Goal: Transaction & Acquisition: Obtain resource

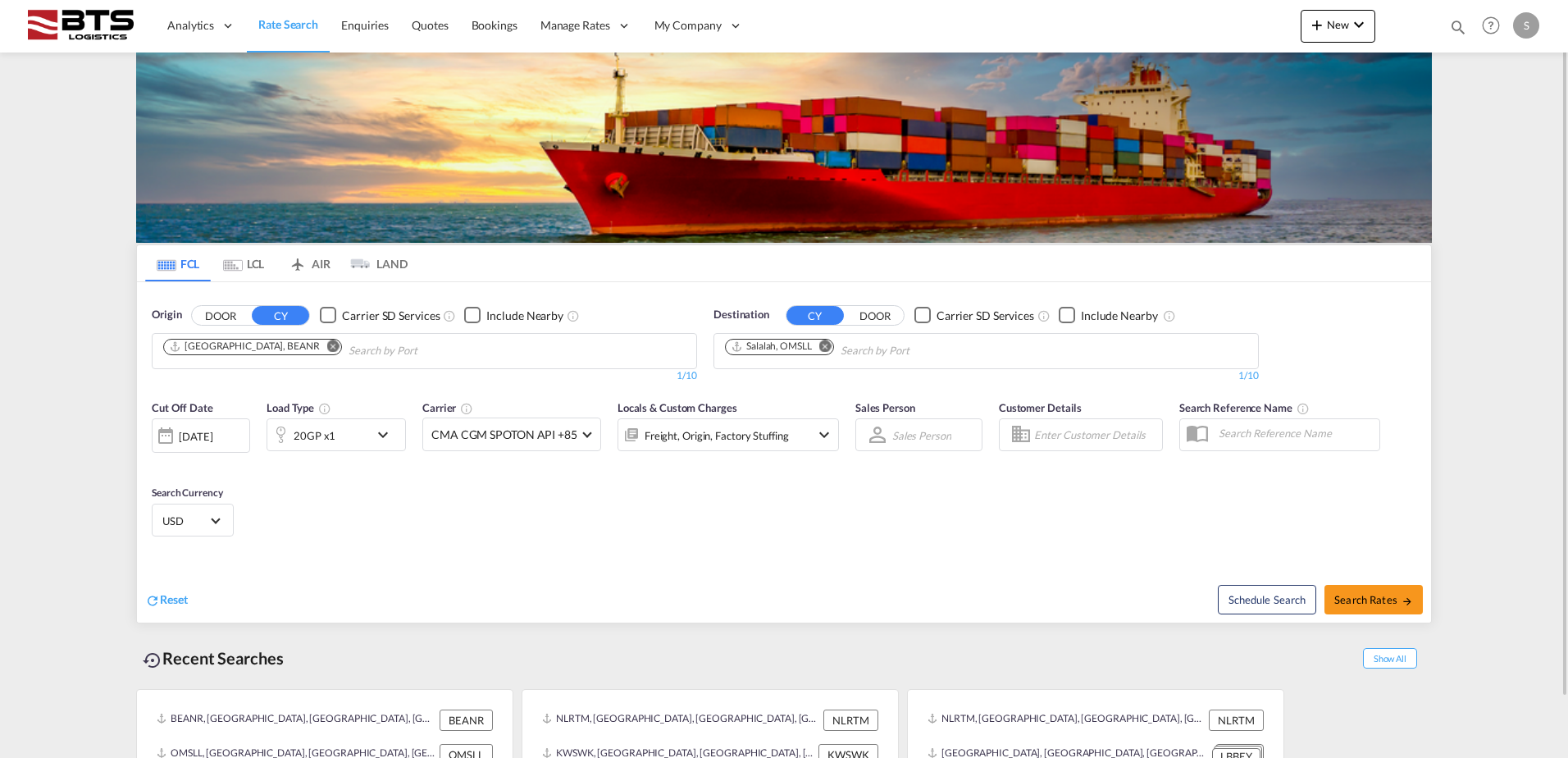
click at [327, 348] on md-icon "Remove" at bounding box center [333, 345] width 12 height 12
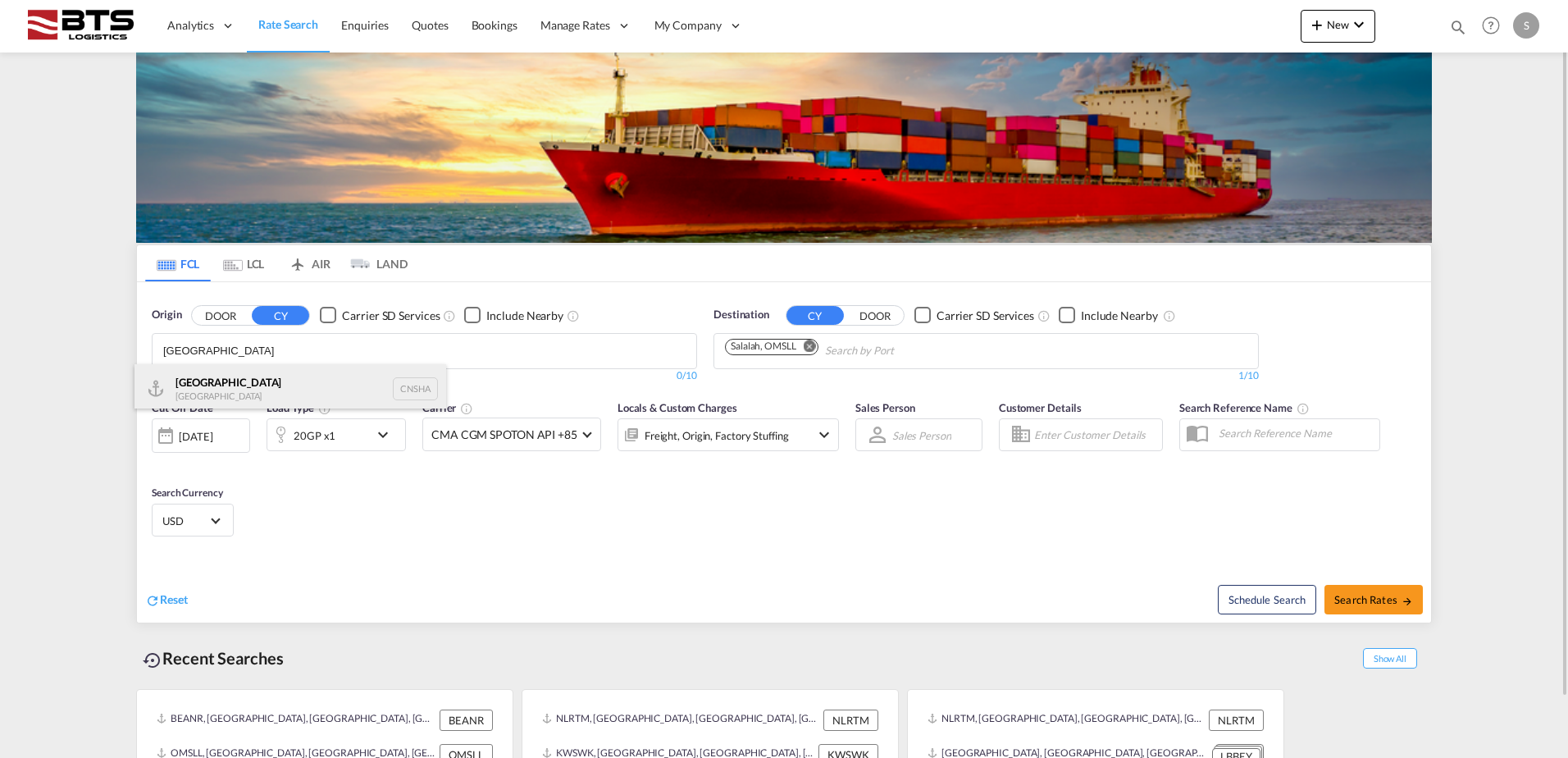
type input "[GEOGRAPHIC_DATA]"
click at [202, 394] on div "Shanghai [GEOGRAPHIC_DATA] CNSHA" at bounding box center [290, 389] width 311 height 49
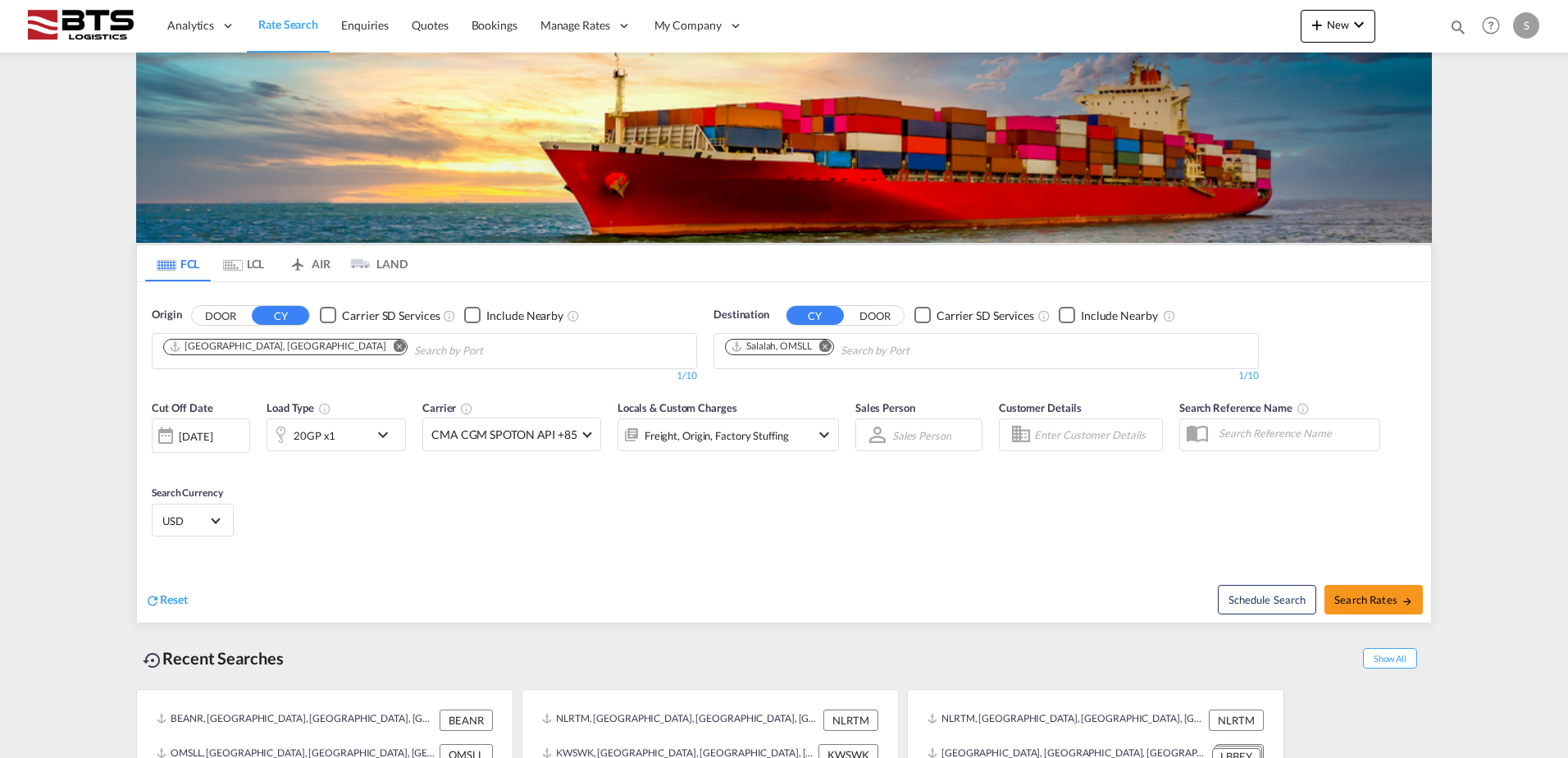
click at [827, 346] on md-icon "Remove" at bounding box center [825, 345] width 12 height 12
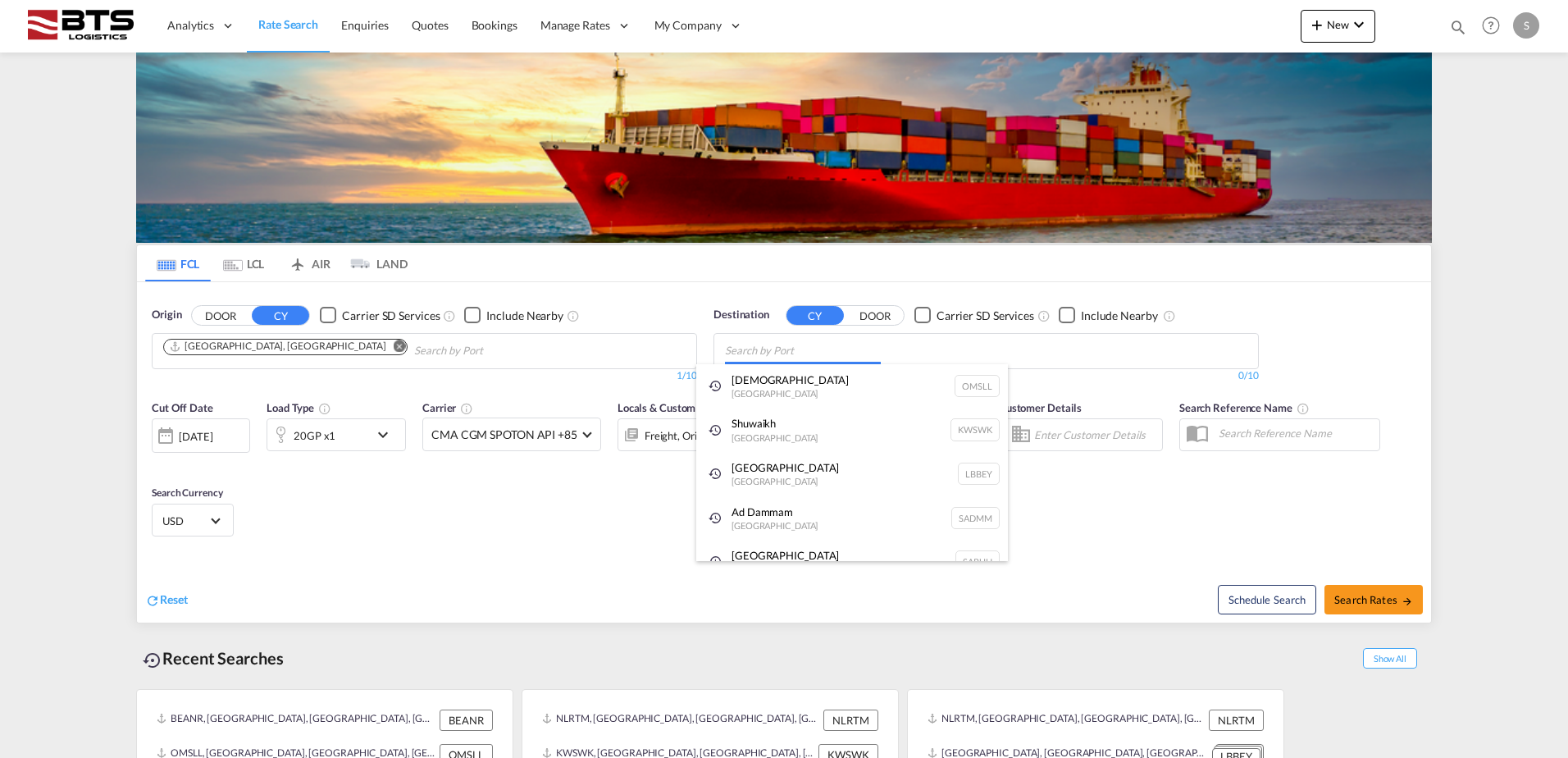
click at [843, 355] on body "Analytics Reports Dashboard Rate Search Enquiries Quotes Bookings" at bounding box center [784, 379] width 1568 height 758
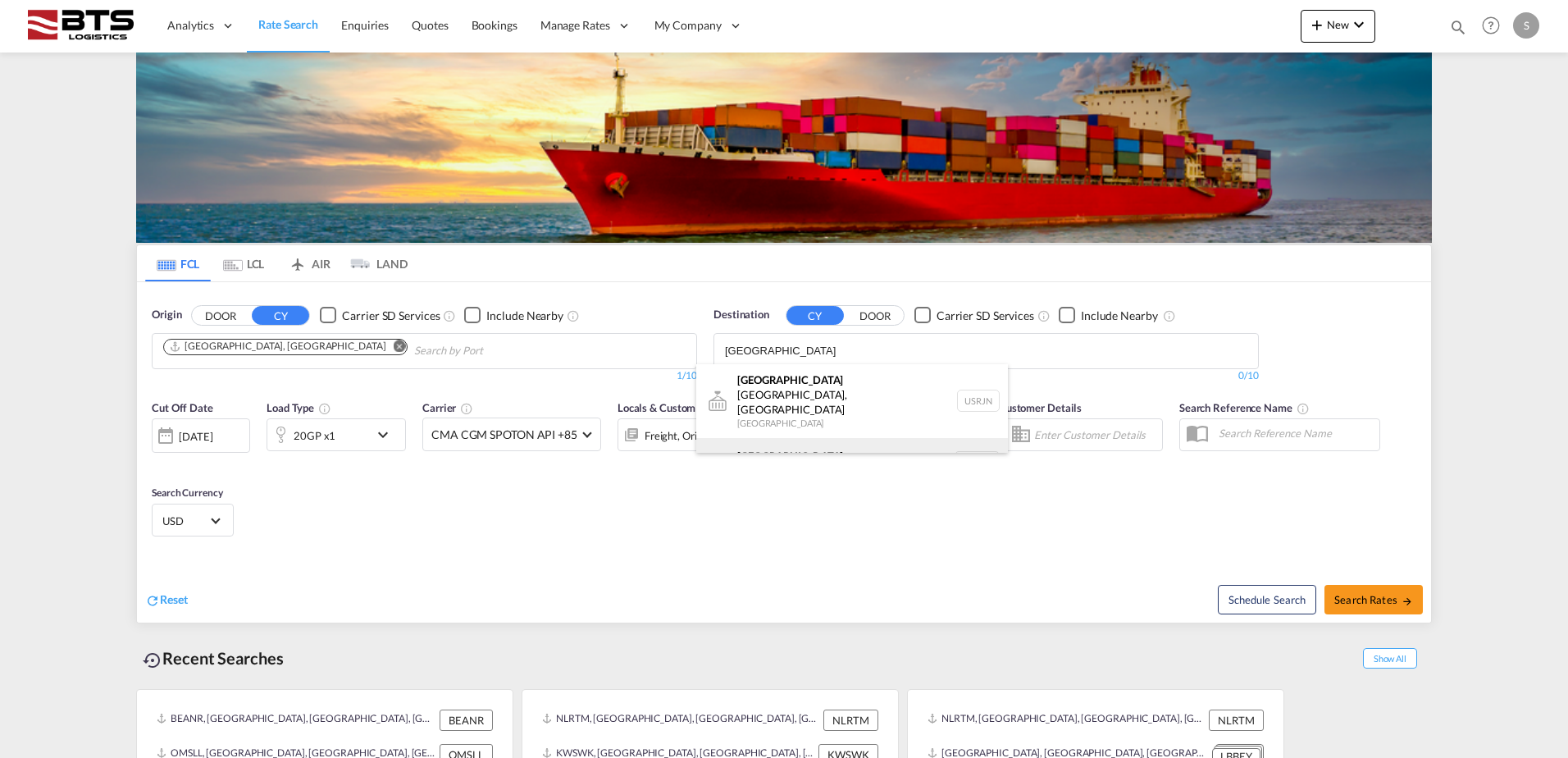
type input "[GEOGRAPHIC_DATA]"
click at [795, 438] on div "[GEOGRAPHIC_DATA] [GEOGRAPHIC_DATA] NLRTM" at bounding box center [852, 462] width 311 height 49
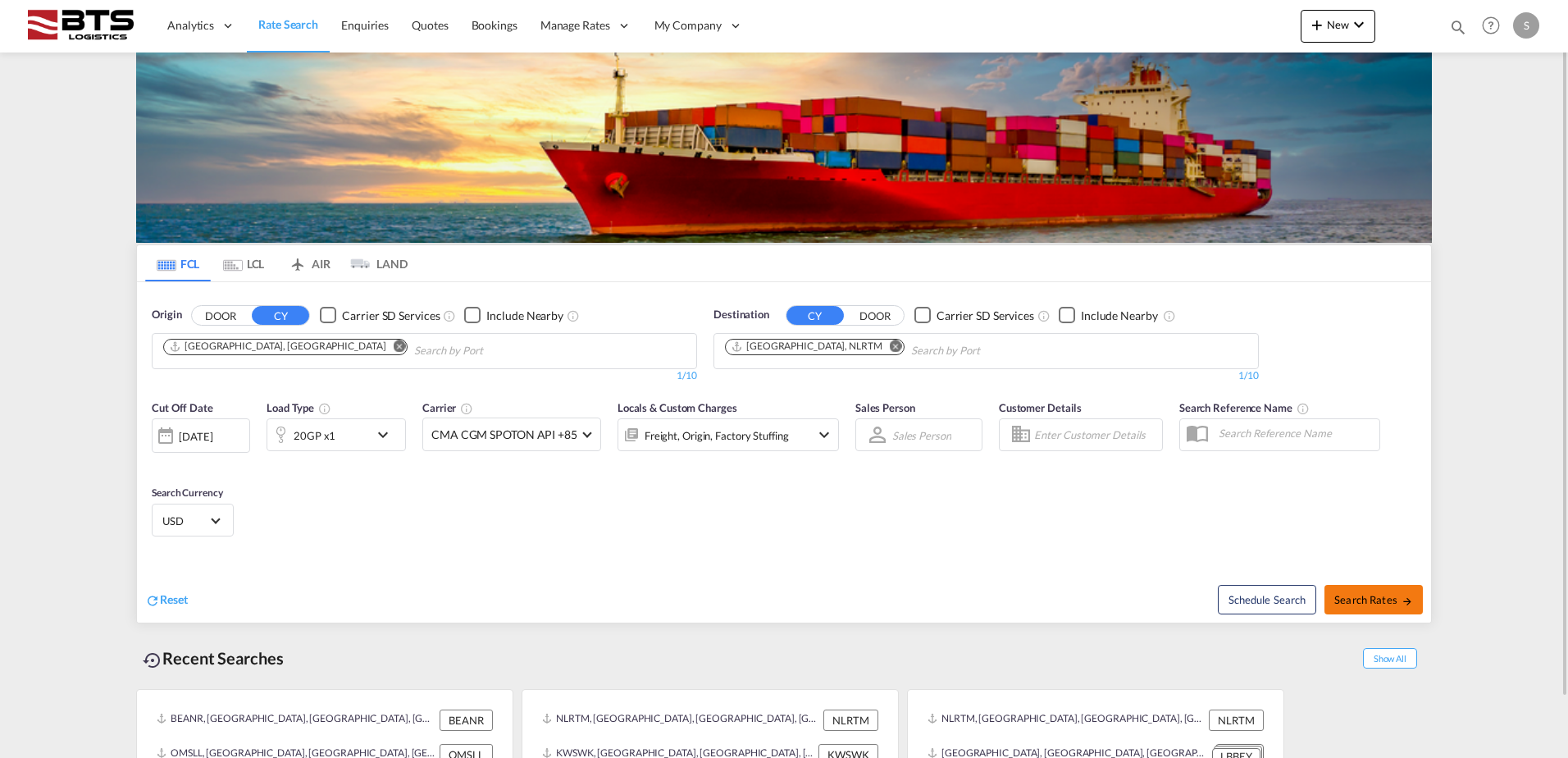
click at [1337, 602] on span "Search Rates" at bounding box center [1373, 600] width 78 height 13
type input "CNSHA to NLRTM / [DATE]"
